Goal: Task Accomplishment & Management: Use online tool/utility

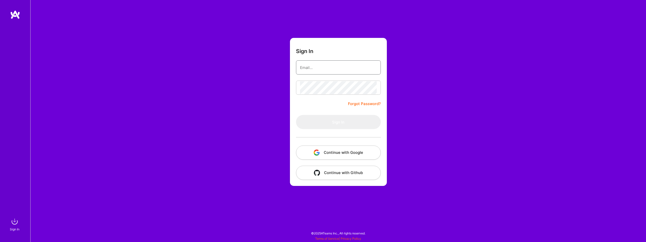
type input "[EMAIL_ADDRESS][DOMAIN_NAME]"
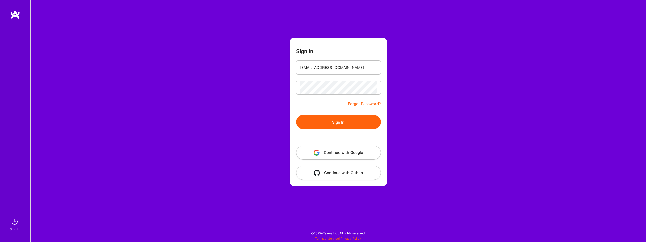
click at [333, 118] on button "Sign In" at bounding box center [338, 122] width 85 height 14
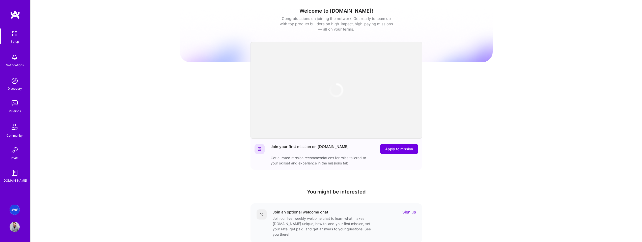
click at [12, 102] on img at bounding box center [15, 103] width 10 height 10
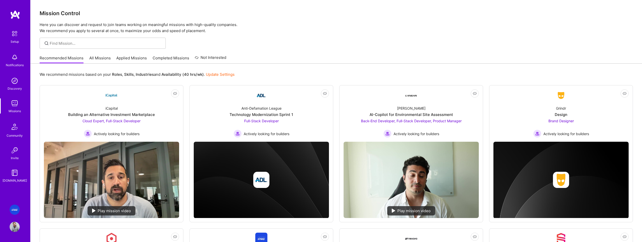
click at [17, 59] on img at bounding box center [15, 57] width 10 height 10
click at [19, 175] on img at bounding box center [15, 173] width 10 height 10
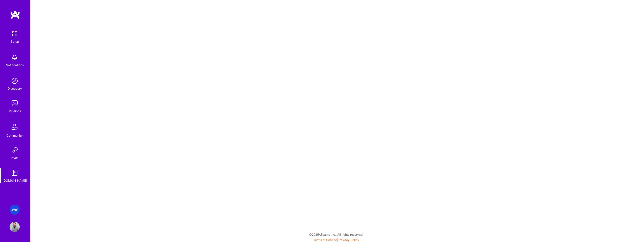
click at [13, 209] on img at bounding box center [15, 209] width 10 height 10
